Goal: Information Seeking & Learning: Understand process/instructions

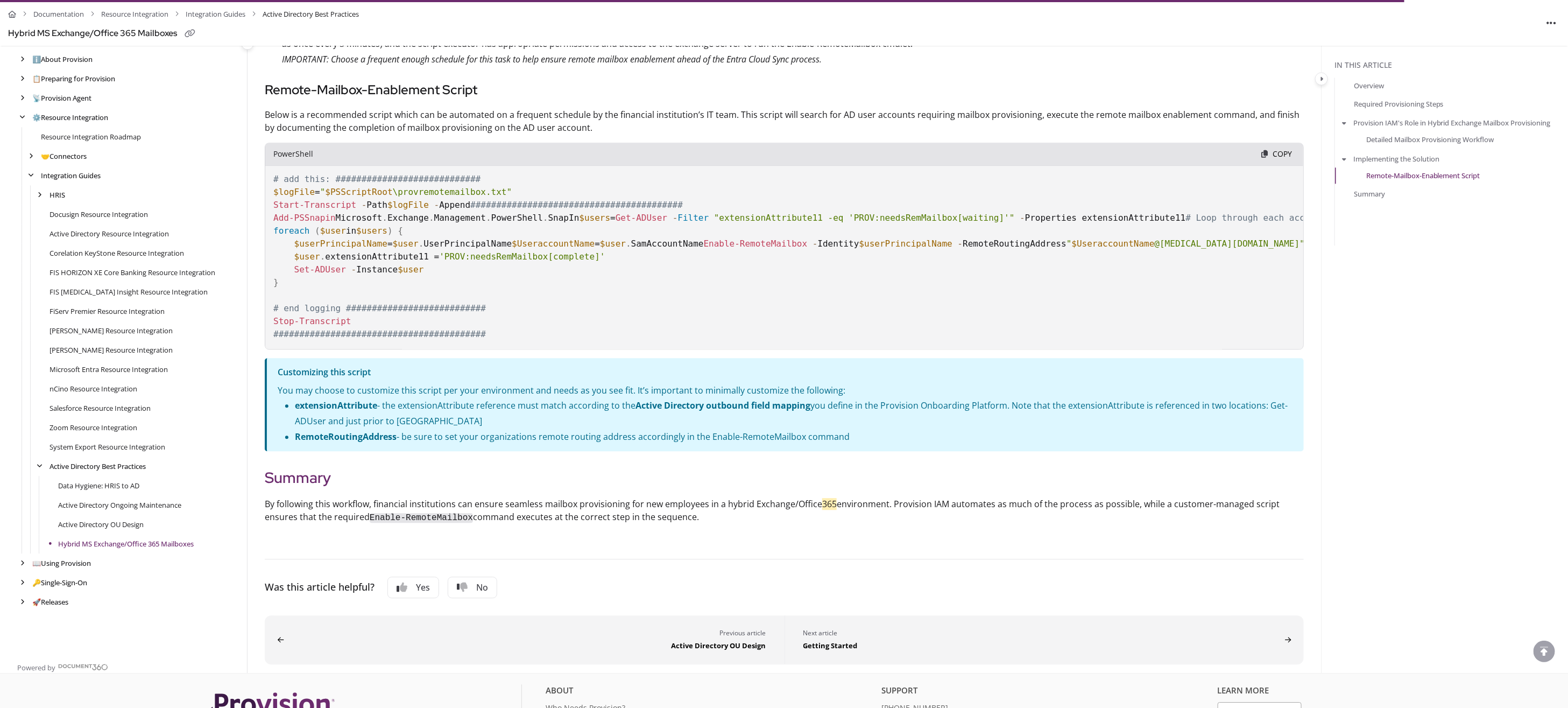
scroll to position [1713, 0]
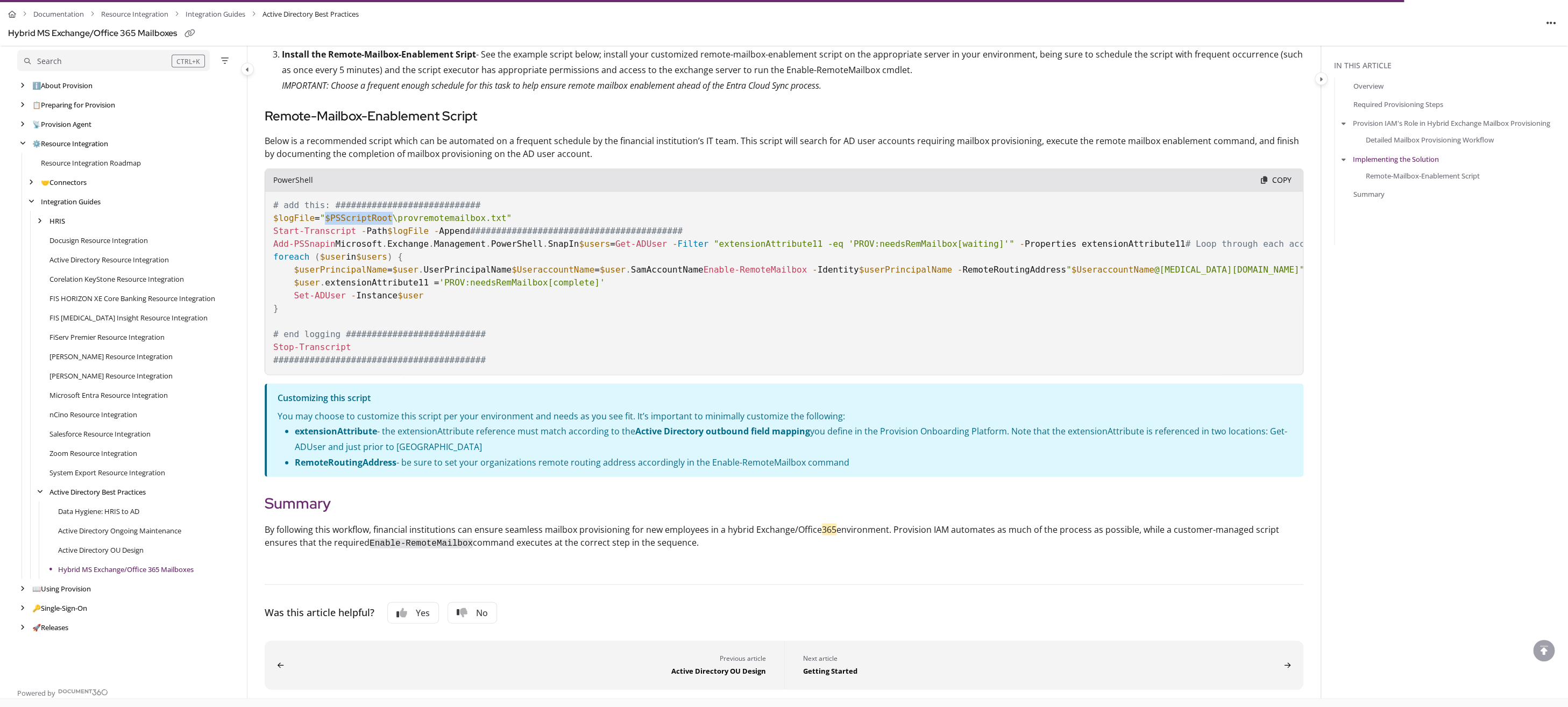
drag, startPoint x: 331, startPoint y: 213, endPoint x: 391, endPoint y: 215, distance: 60.0
click at [391, 215] on span "$PSScriptRoot" at bounding box center [359, 217] width 67 height 10
click at [514, 202] on pre "# add this: ############################ $logFile = " $PSScriptRoot \provremote…" at bounding box center [784, 271] width 1038 height 206
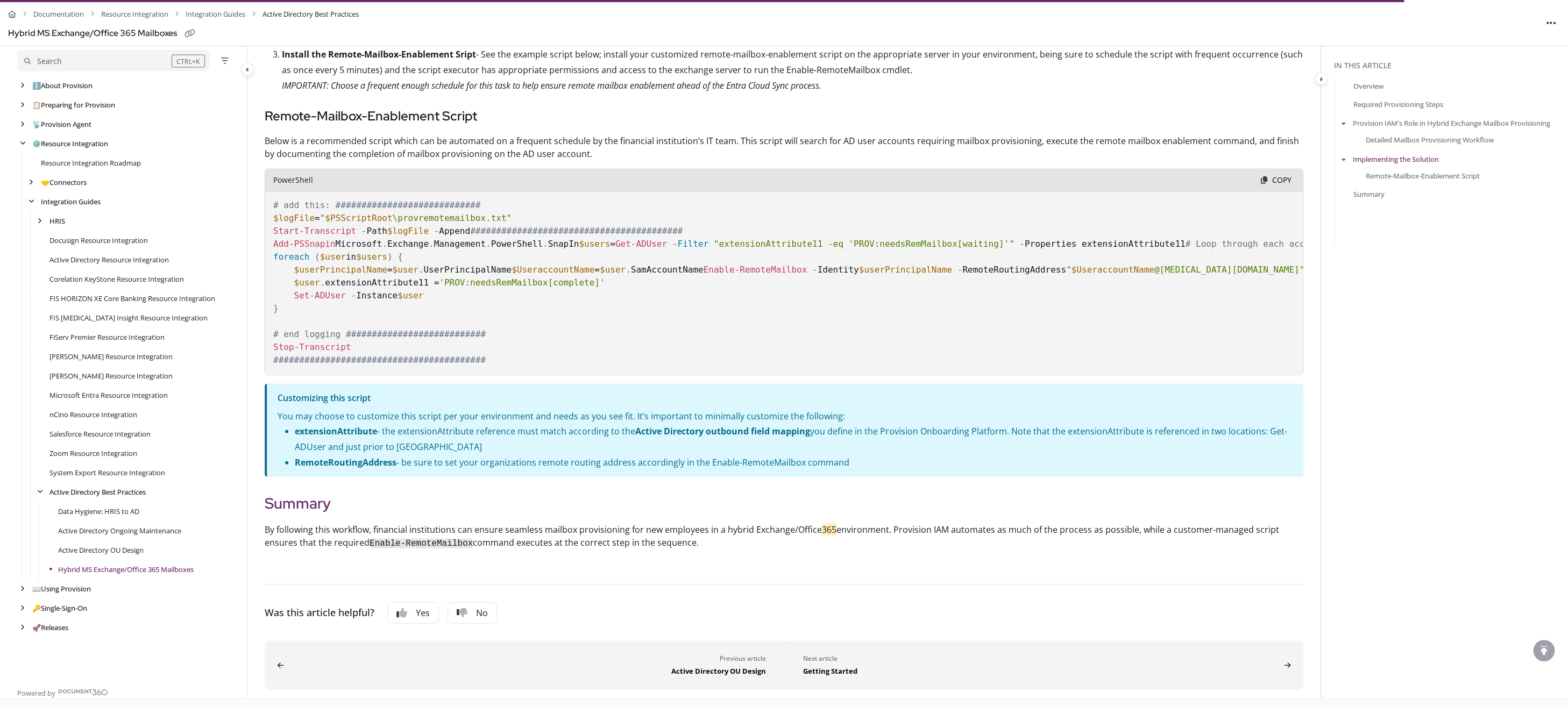
click at [912, 134] on p "Below is a recommended script which can be automated on a frequent schedule by …" at bounding box center [784, 147] width 1038 height 26
click at [924, 134] on p "Below is a recommended script which can be automated on a frequent schedule by …" at bounding box center [784, 147] width 1038 height 26
click at [936, 375] on pre "# add this: ############################ $logFile = " $PSScriptRoot \provremote…" at bounding box center [784, 271] width 1038 height 206
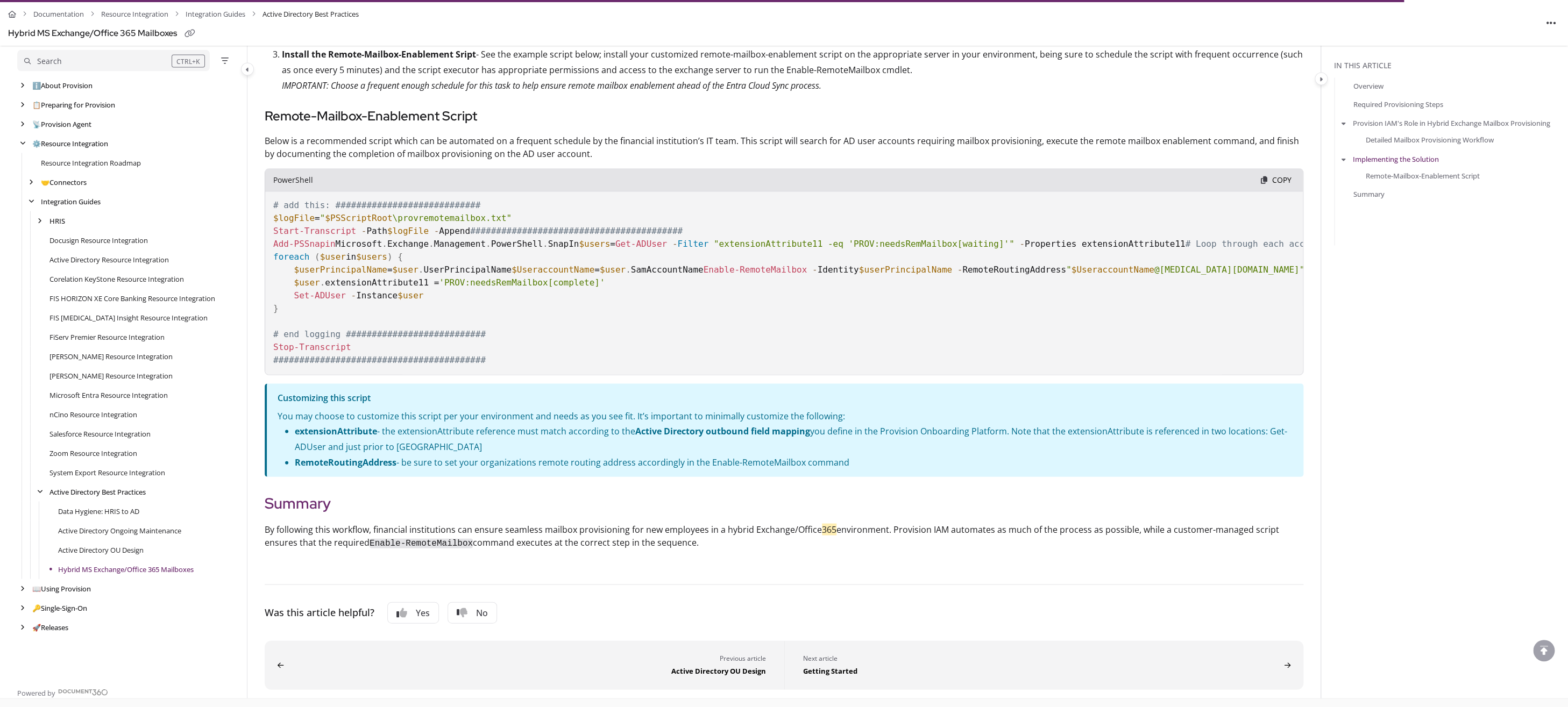
click at [948, 375] on pre "# add this: ############################ $logFile = " $PSScriptRoot \provremote…" at bounding box center [784, 271] width 1038 height 206
drag, startPoint x: 1460, startPoint y: 529, endPoint x: 1492, endPoint y: 599, distance: 77.0
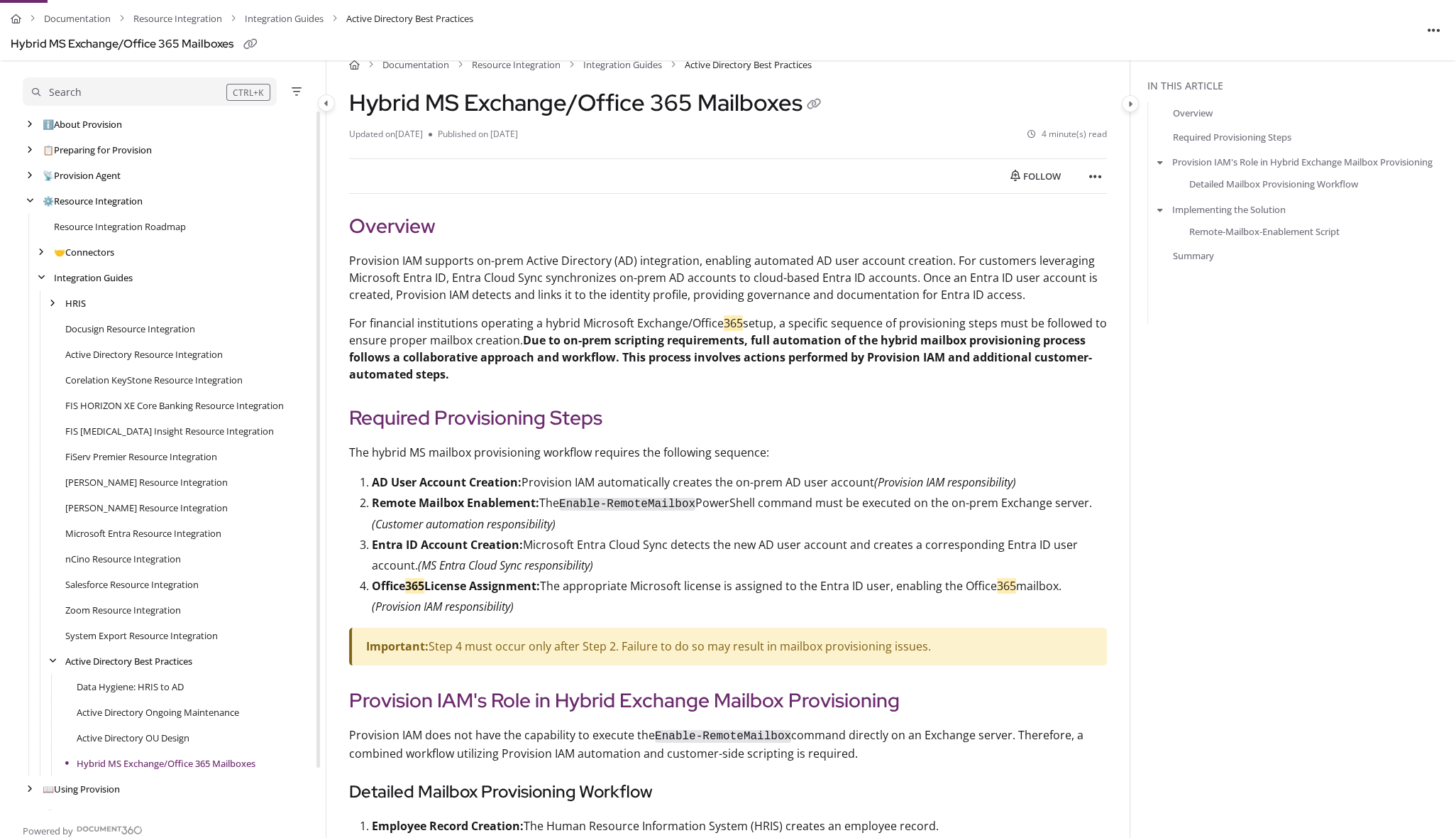
scroll to position [0, 0]
